Goal: Transaction & Acquisition: Purchase product/service

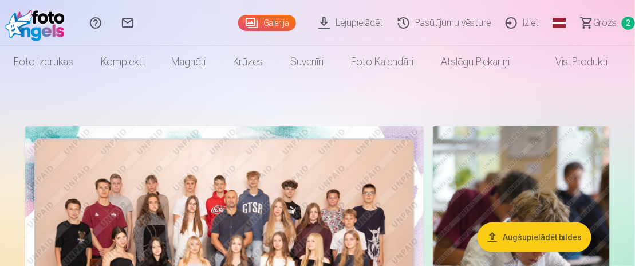
click at [607, 22] on span "Grozs" at bounding box center [605, 23] width 23 height 14
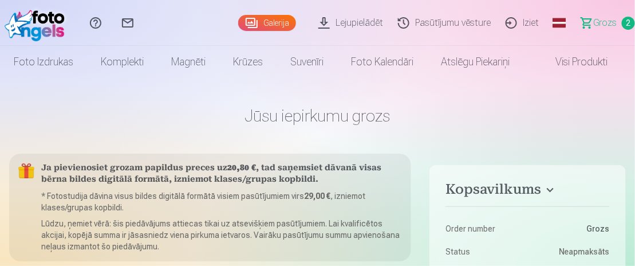
click at [611, 16] on span "Grozs" at bounding box center [605, 23] width 23 height 14
click at [282, 19] on link "Galerija" at bounding box center [267, 23] width 58 height 16
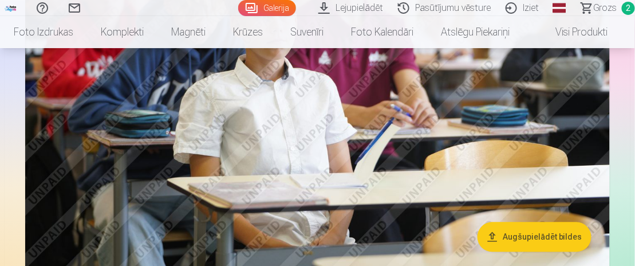
scroll to position [1661, 0]
